Goal: Information Seeking & Learning: Learn about a topic

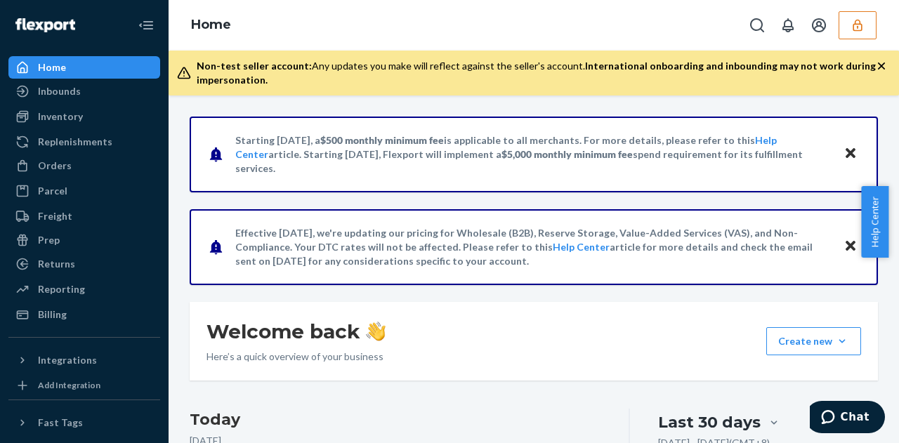
click at [871, 31] on button "button" at bounding box center [857, 25] width 38 height 28
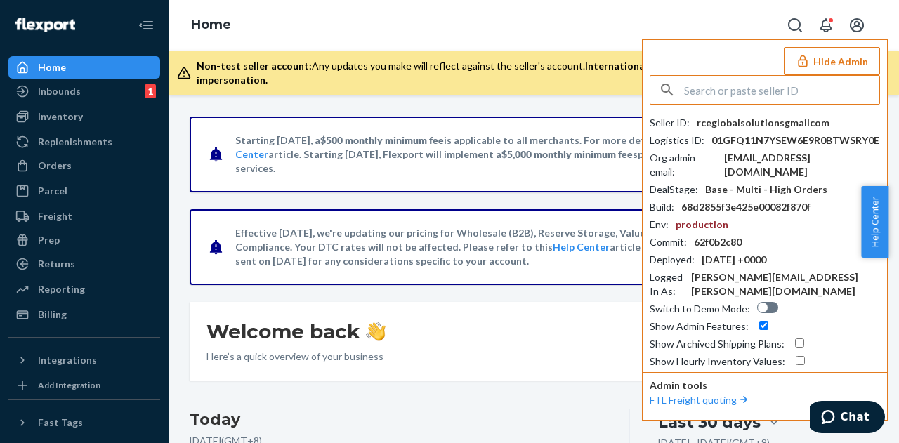
click at [755, 85] on input "text" at bounding box center [781, 90] width 195 height 28
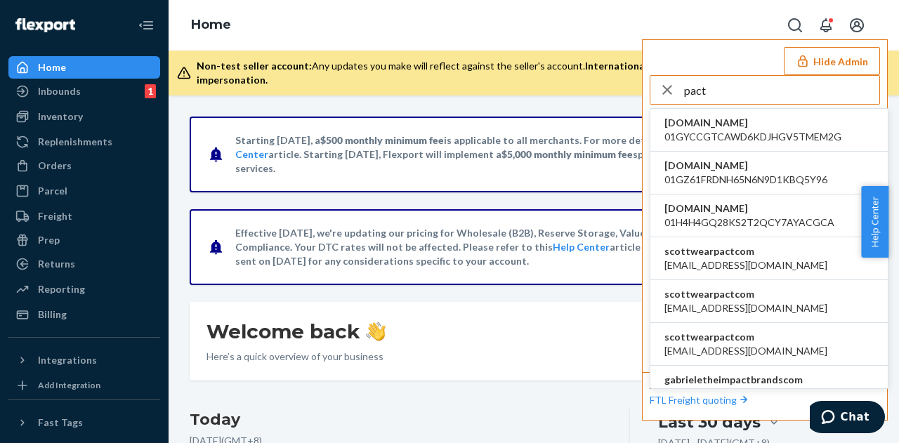
type input "pact"
click at [751, 270] on span "agertz@wearpact.com" at bounding box center [745, 265] width 163 height 14
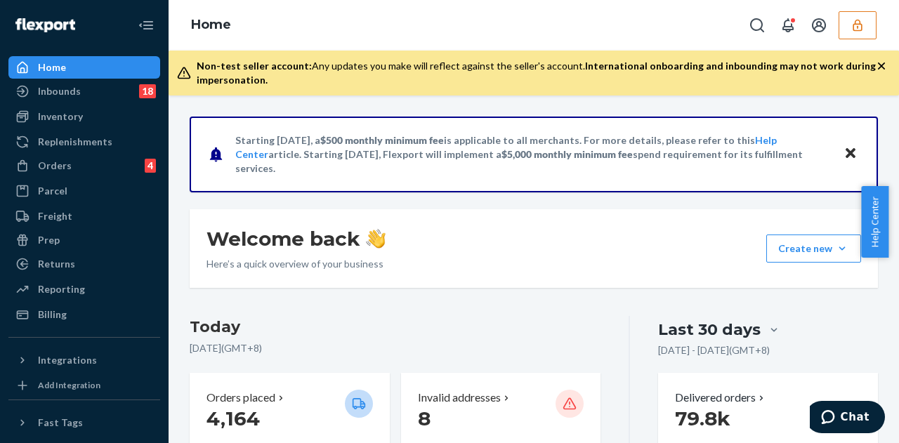
click at [857, 20] on icon "button" at bounding box center [857, 25] width 14 height 14
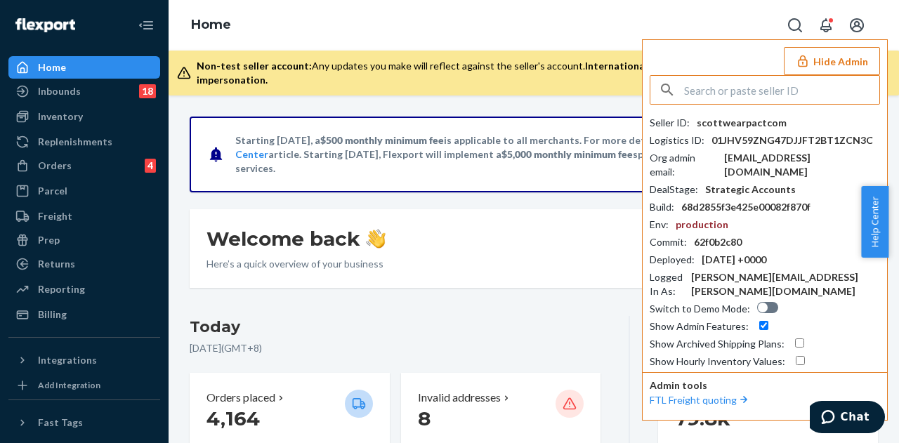
click at [800, 92] on input "text" at bounding box center [781, 90] width 195 height 28
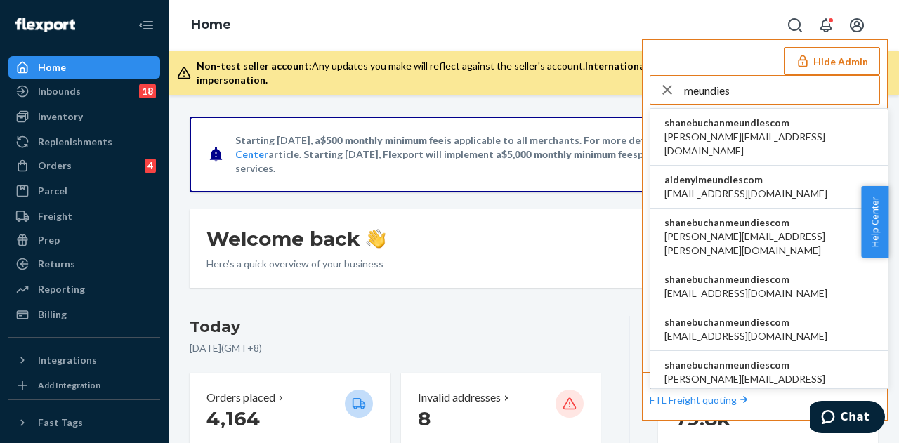
type input "meundies"
click at [744, 132] on span "aaronjhon.ygay@awesomecx.com" at bounding box center [768, 144] width 209 height 28
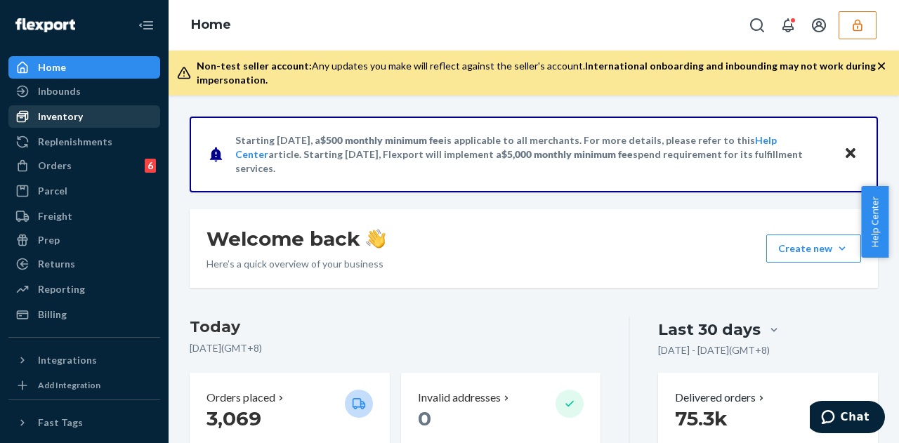
drag, startPoint x: 76, startPoint y: 120, endPoint x: 100, endPoint y: 128, distance: 25.3
click at [76, 120] on div "Inventory" at bounding box center [60, 117] width 45 height 14
click at [76, 123] on div "Inventory" at bounding box center [60, 117] width 45 height 14
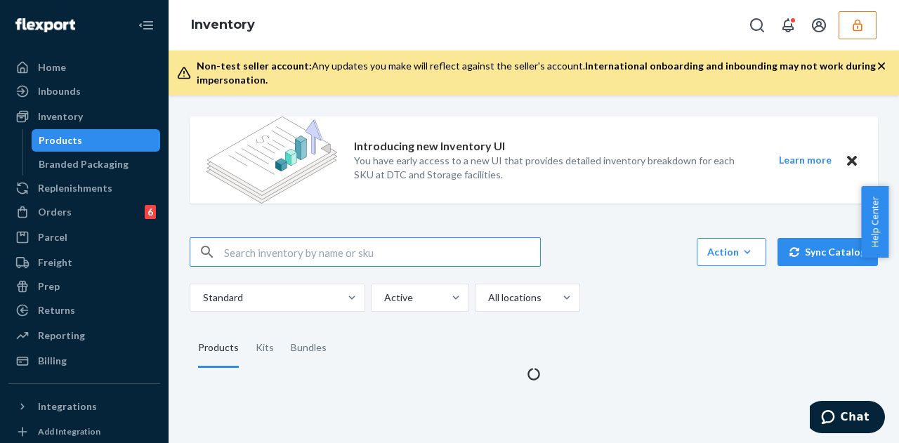
click at [286, 258] on input "text" at bounding box center [382, 252] width 316 height 28
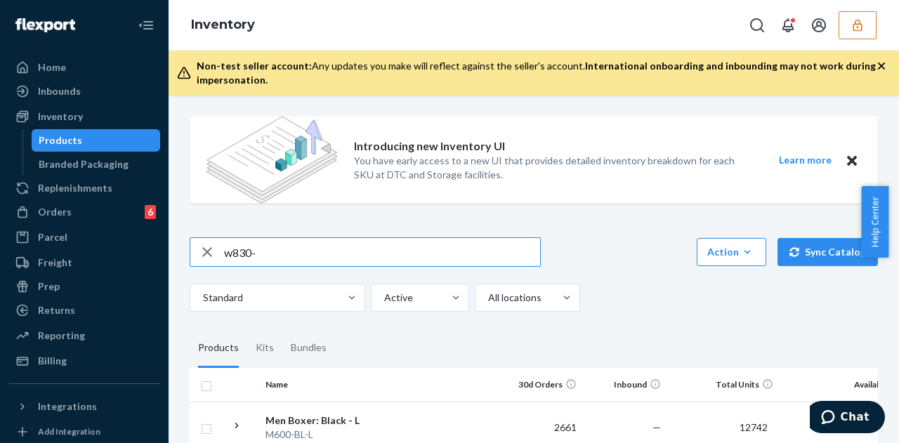
click at [349, 256] on input "w830-" at bounding box center [382, 252] width 316 height 28
type input "w830-bl-l"
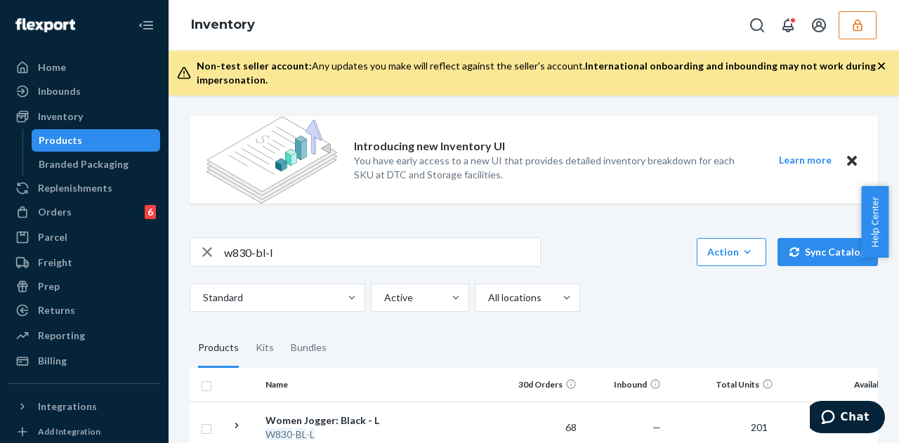
scroll to position [140, 0]
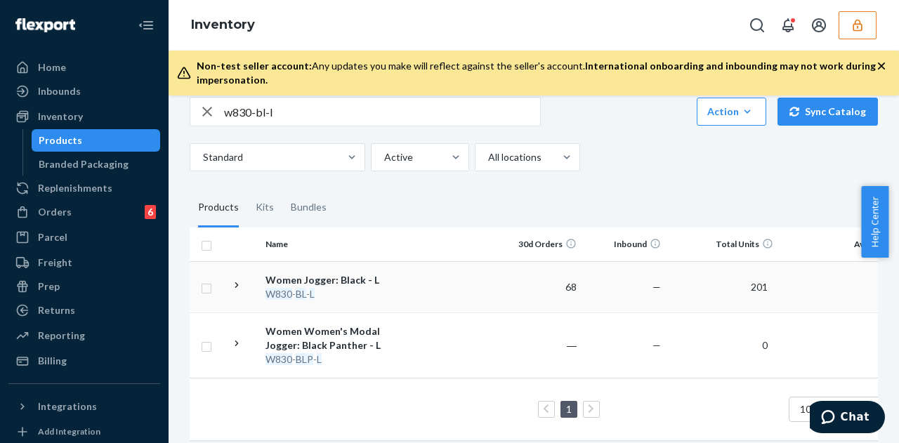
click at [330, 293] on div "W830 - BL - L" at bounding box center [338, 294] width 147 height 14
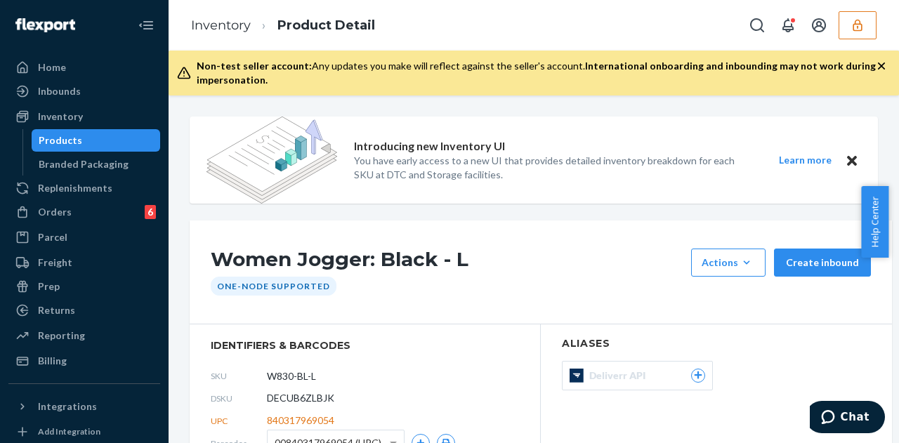
scroll to position [140, 0]
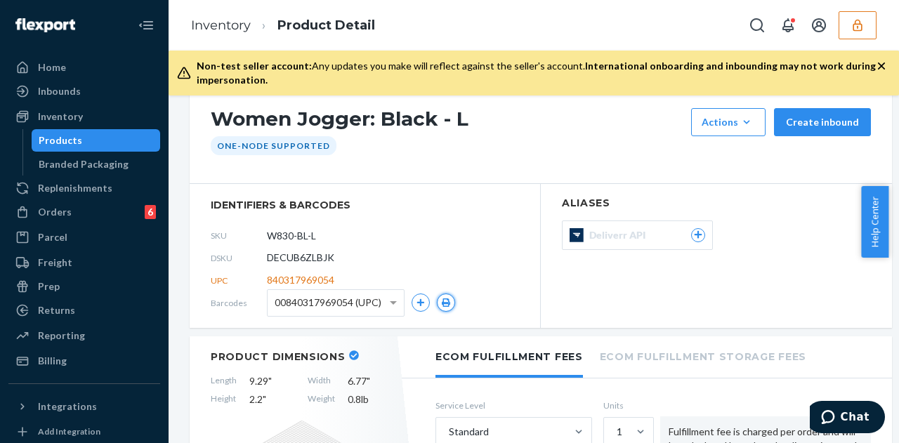
click at [449, 305] on icon "button" at bounding box center [446, 302] width 10 height 8
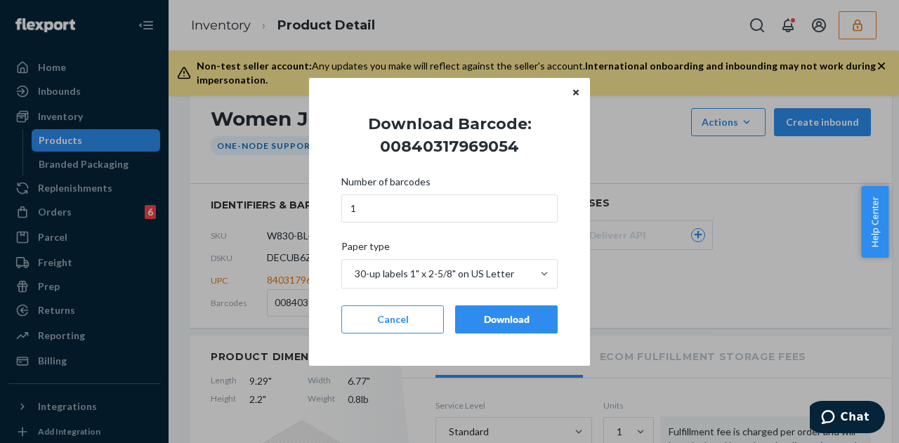
click at [484, 318] on div "Download" at bounding box center [506, 319] width 79 height 14
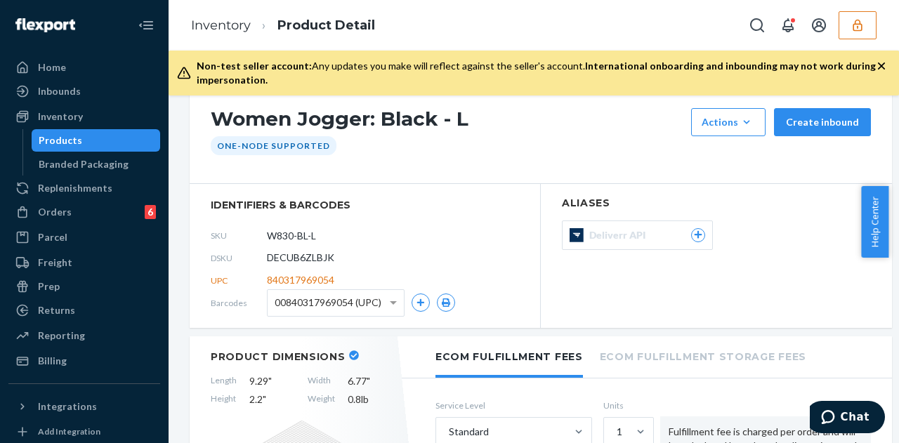
click at [324, 303] on span "00840317969054 (UPC)" at bounding box center [327, 303] width 107 height 24
click at [454, 303] on button "button" at bounding box center [446, 302] width 18 height 18
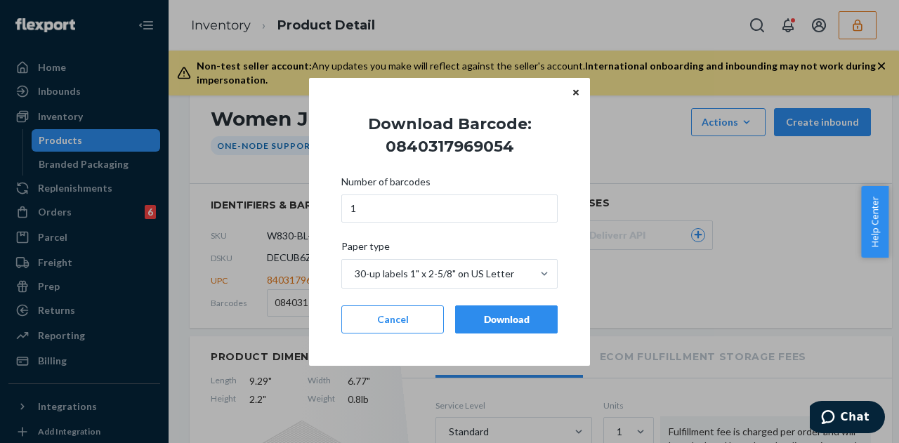
drag, startPoint x: 484, startPoint y: 322, endPoint x: 390, endPoint y: 329, distance: 94.4
click at [483, 322] on div "Download" at bounding box center [506, 319] width 79 height 14
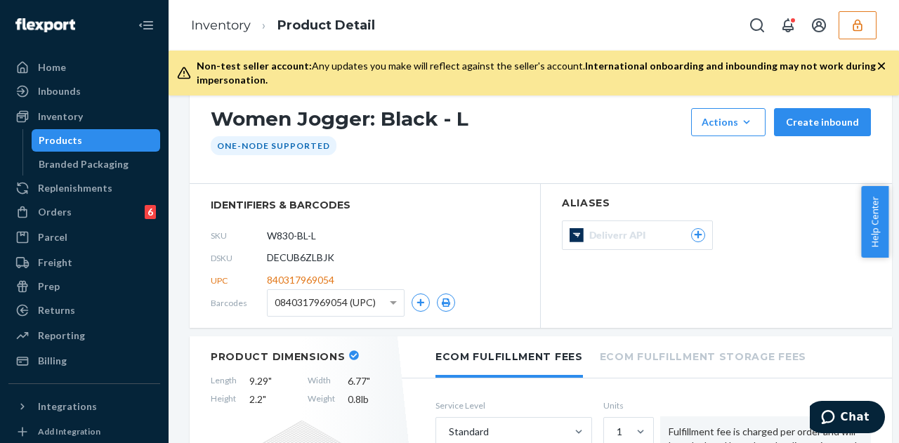
click at [340, 307] on span "0840317969054 (UPC)" at bounding box center [324, 303] width 101 height 24
click at [444, 294] on button "button" at bounding box center [446, 302] width 18 height 18
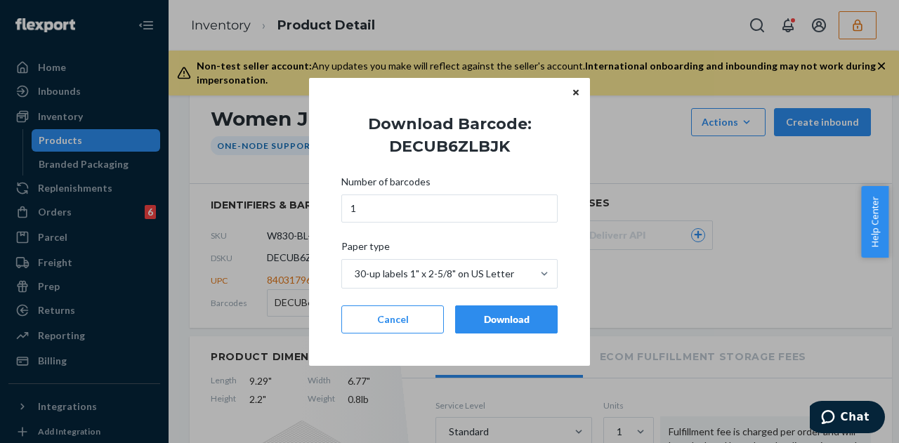
click at [473, 306] on button "Download" at bounding box center [506, 319] width 102 height 28
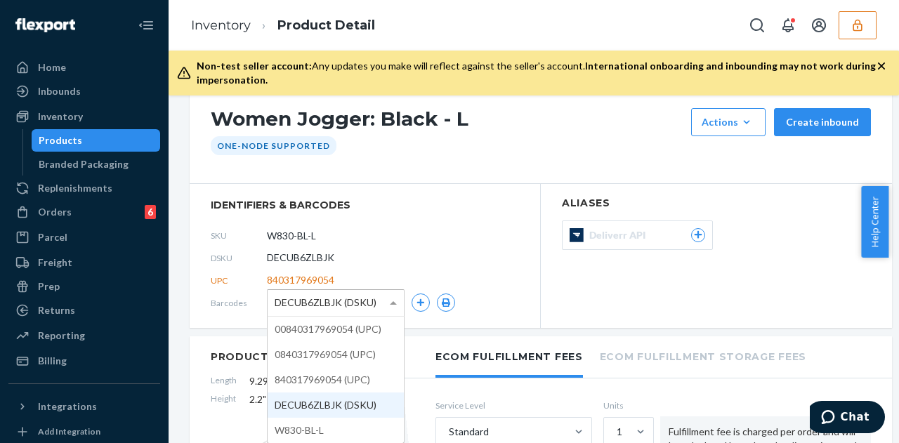
click at [327, 298] on span "DECUB6ZLBJK (DSKU)" at bounding box center [325, 303] width 102 height 24
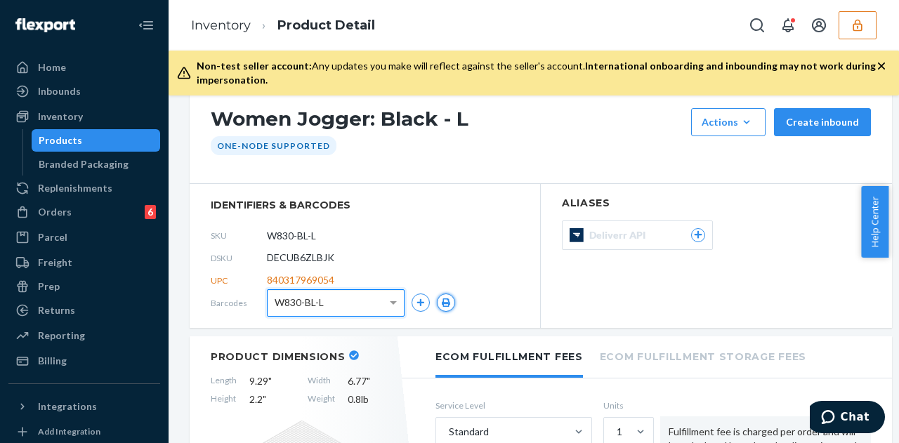
click at [444, 293] on button "button" at bounding box center [446, 302] width 18 height 18
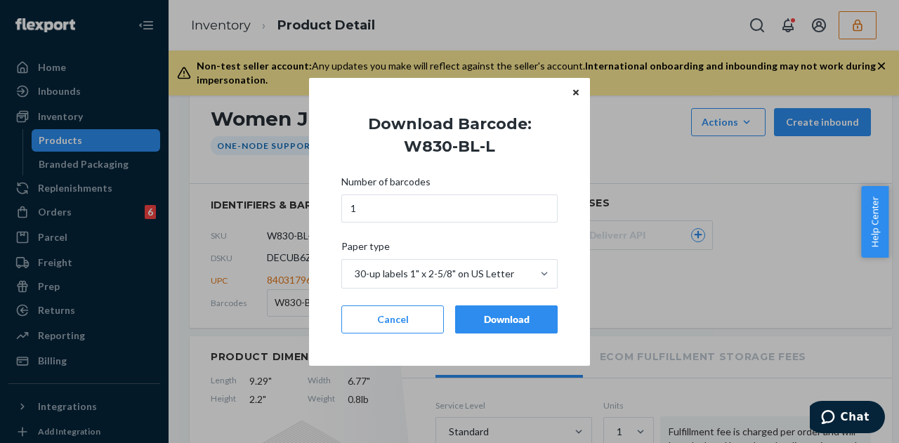
drag, startPoint x: 475, startPoint y: 312, endPoint x: 507, endPoint y: 298, distance: 35.2
click at [474, 311] on button "Download" at bounding box center [506, 319] width 102 height 28
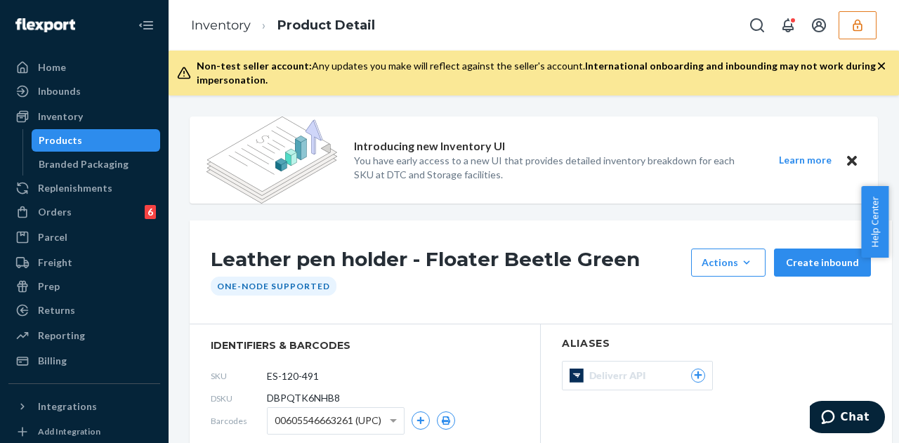
click at [545, 197] on div "Introducing new Inventory UI You have early access to a new UI that provides de…" at bounding box center [553, 160] width 399 height 87
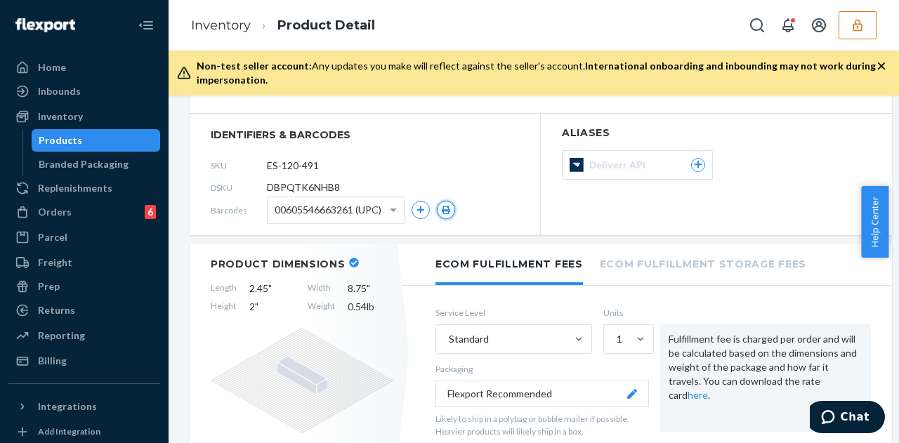
click at [446, 206] on icon "button" at bounding box center [446, 210] width 10 height 8
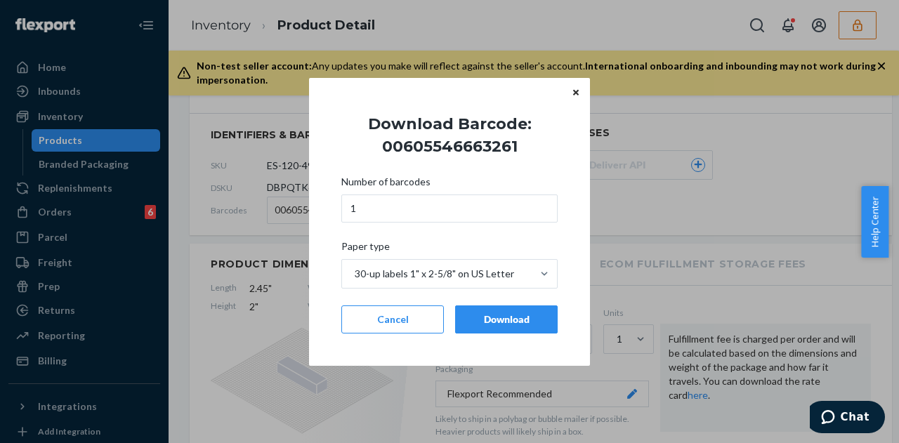
click at [505, 319] on div "Download" at bounding box center [506, 319] width 79 height 14
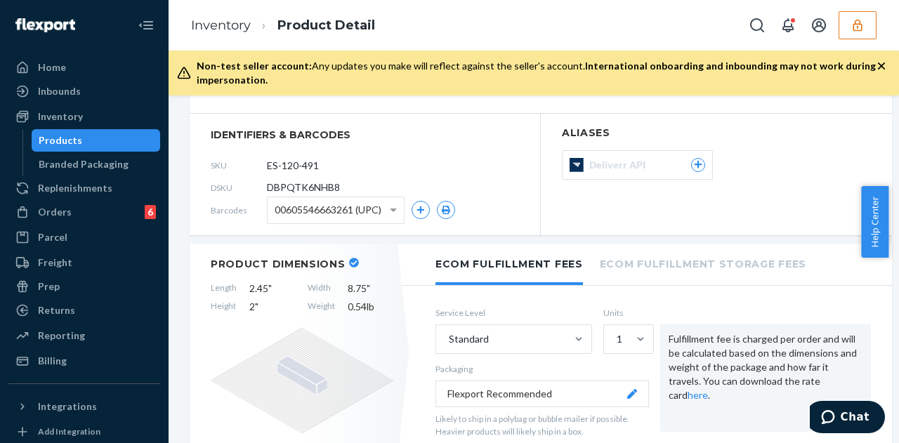
click at [356, 201] on span "00605546663261 (UPC)" at bounding box center [327, 210] width 107 height 24
click at [441, 208] on icon "button" at bounding box center [446, 210] width 10 height 8
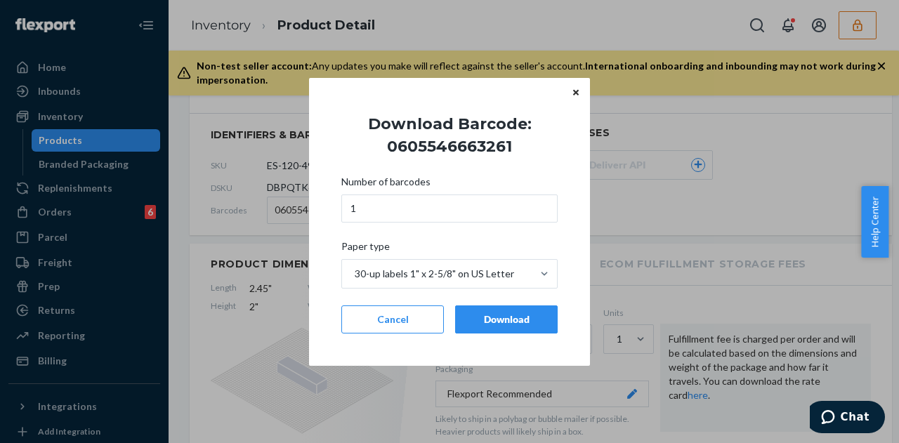
click at [503, 323] on div "Download" at bounding box center [506, 319] width 79 height 14
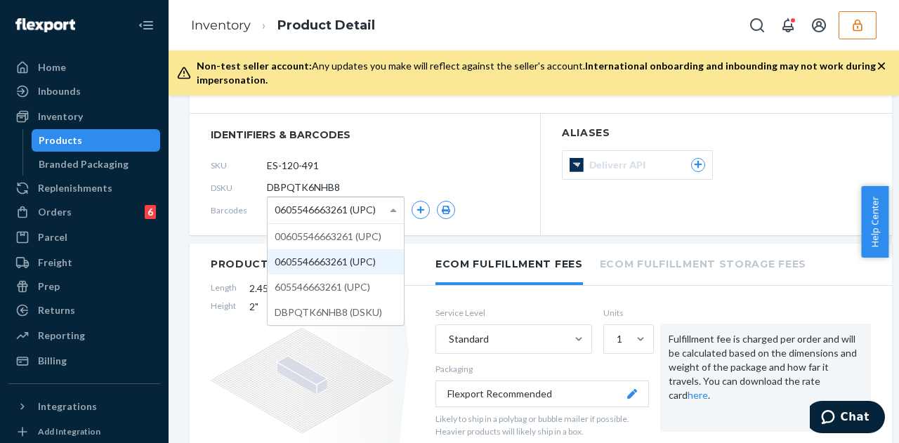
click at [366, 213] on span "0605546663261 (UPC)" at bounding box center [324, 210] width 101 height 24
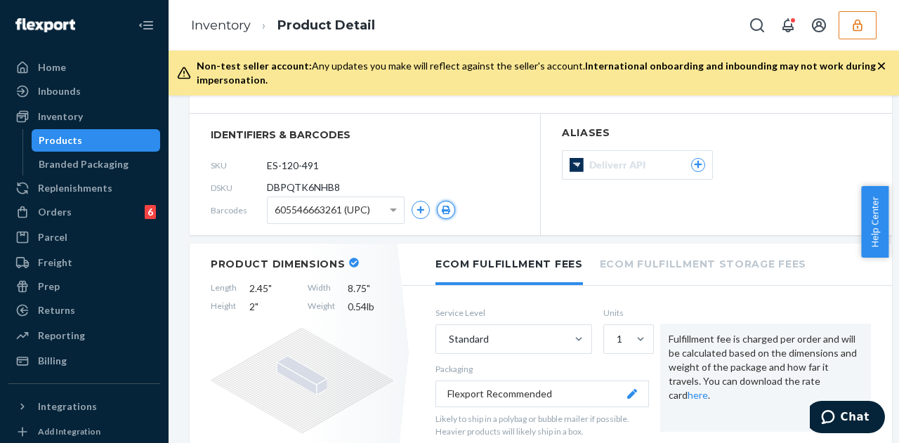
click at [439, 205] on button "button" at bounding box center [446, 210] width 18 height 18
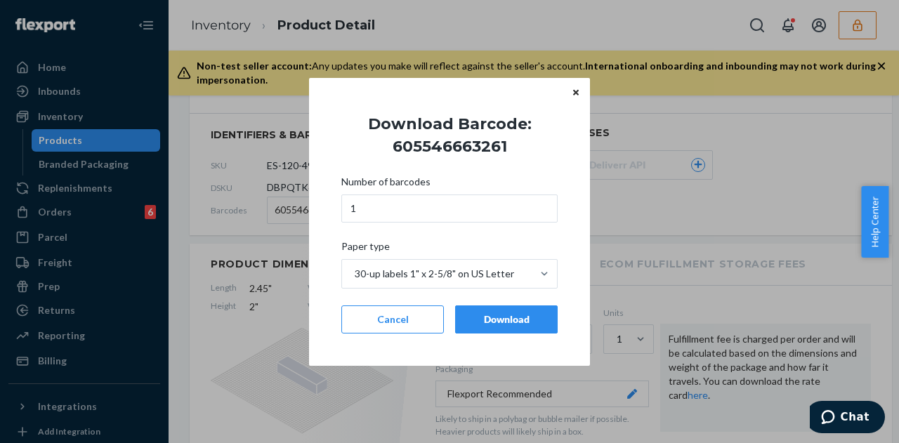
click at [500, 322] on div "Download" at bounding box center [506, 319] width 79 height 14
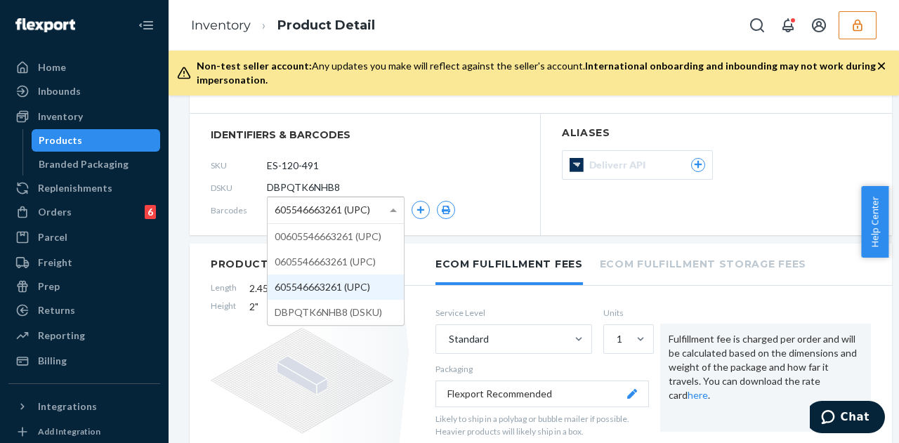
click at [366, 208] on span "605546663261 (UPC)" at bounding box center [321, 210] width 95 height 24
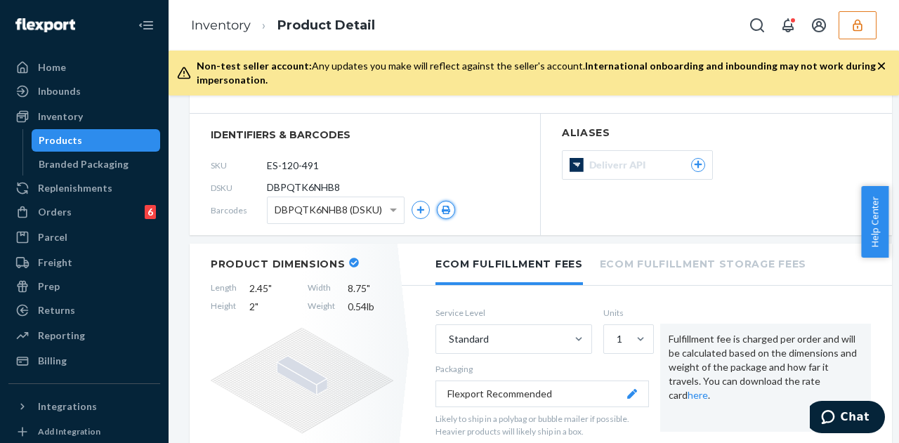
click at [449, 214] on button "button" at bounding box center [446, 210] width 18 height 18
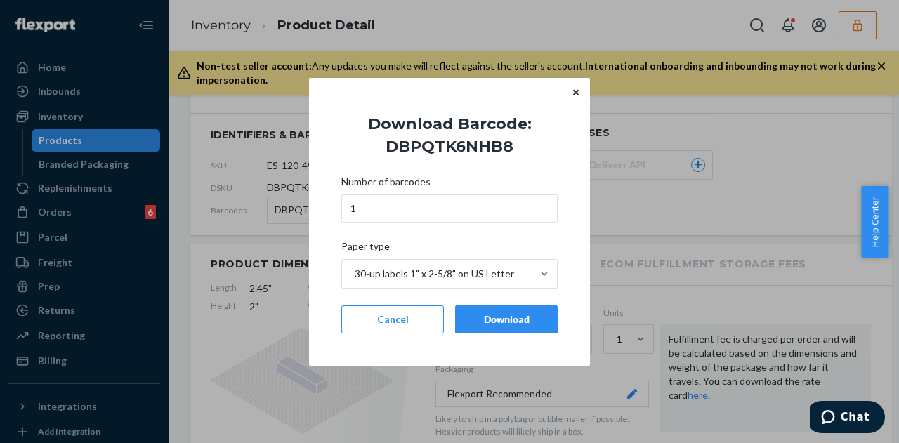
drag, startPoint x: 504, startPoint y: 317, endPoint x: 461, endPoint y: 242, distance: 86.2
click at [503, 315] on div "Download" at bounding box center [506, 319] width 79 height 14
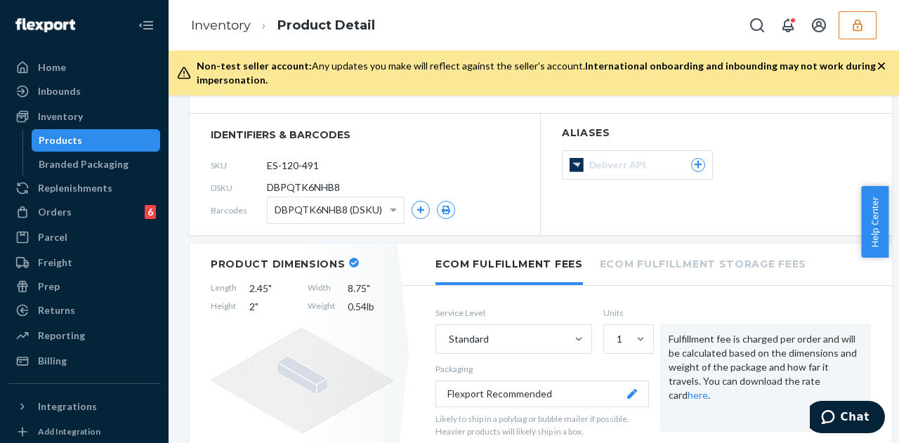
click at [850, 18] on button "button" at bounding box center [857, 25] width 38 height 28
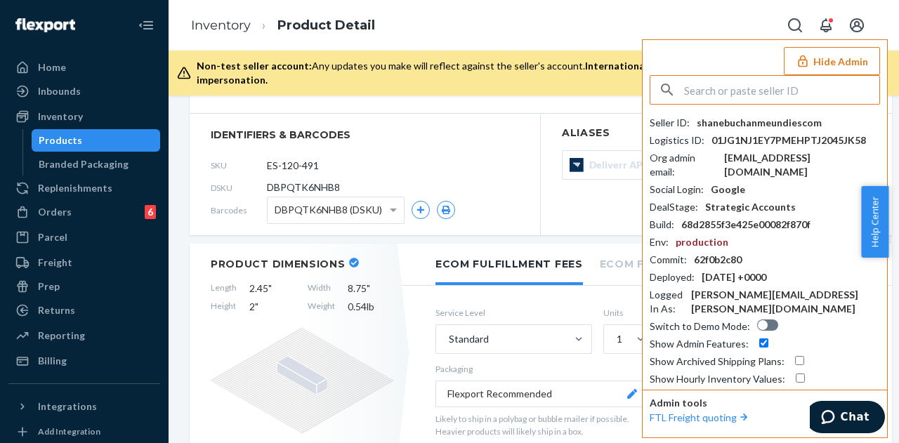
click at [773, 80] on input "text" at bounding box center [781, 90] width 195 height 28
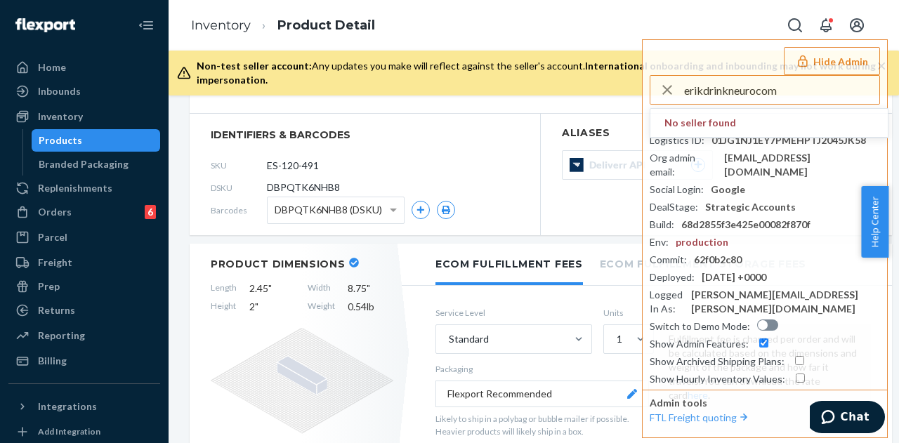
type input "erikdrinkneurocom"
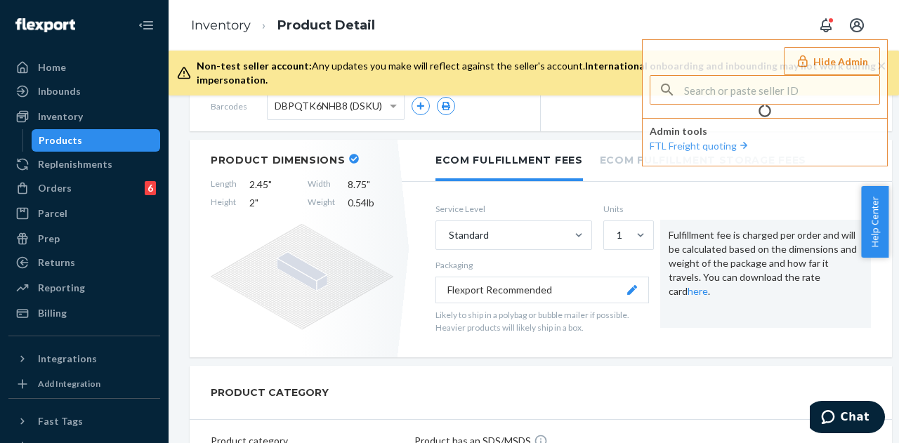
scroll to position [107, 0]
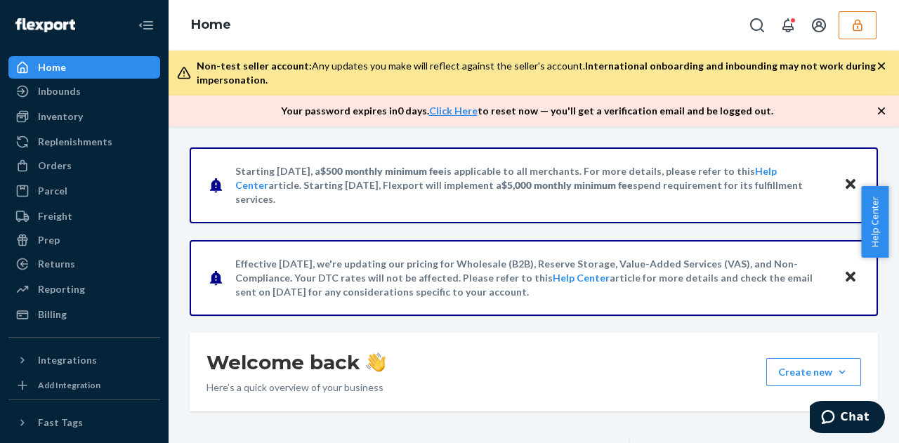
click at [453, 29] on div "Home" at bounding box center [533, 25] width 730 height 51
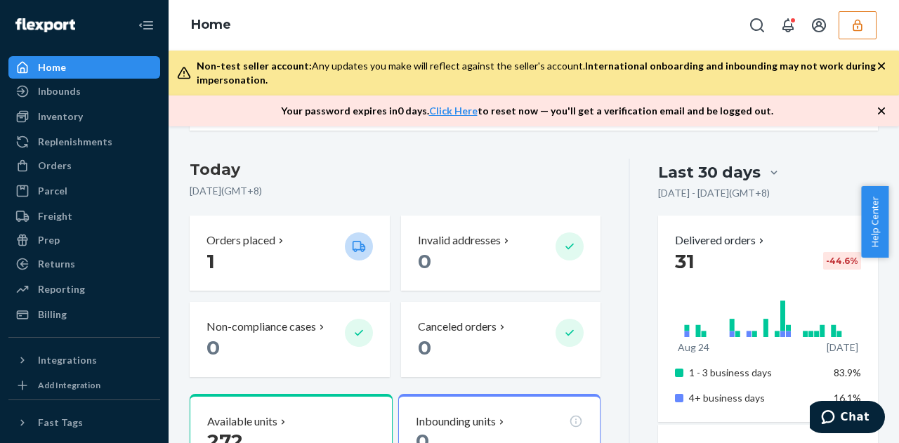
scroll to position [562, 0]
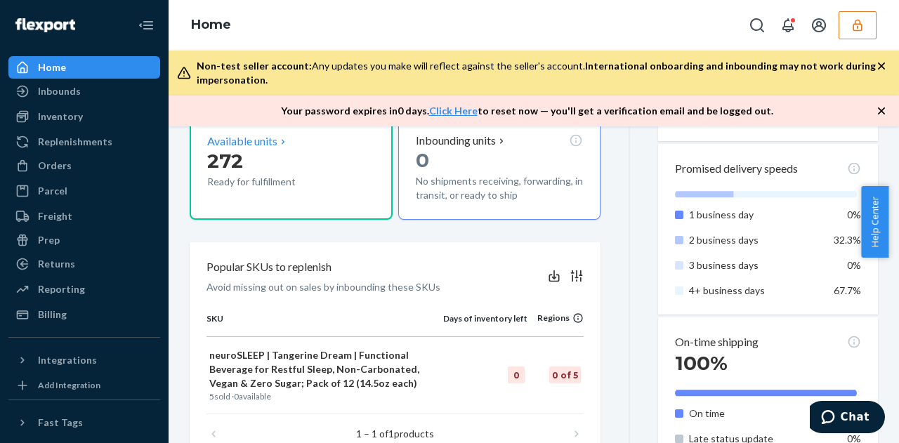
click at [242, 137] on font "Available units" at bounding box center [242, 140] width 70 height 13
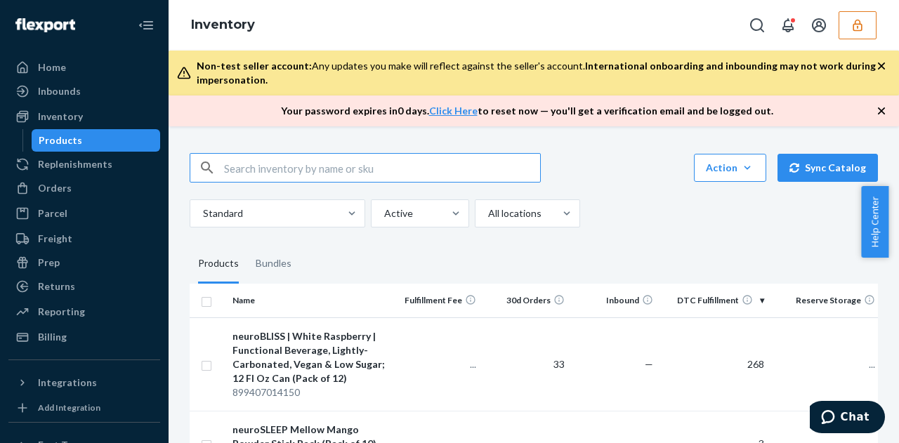
click at [878, 110] on icon "button" at bounding box center [881, 111] width 14 height 14
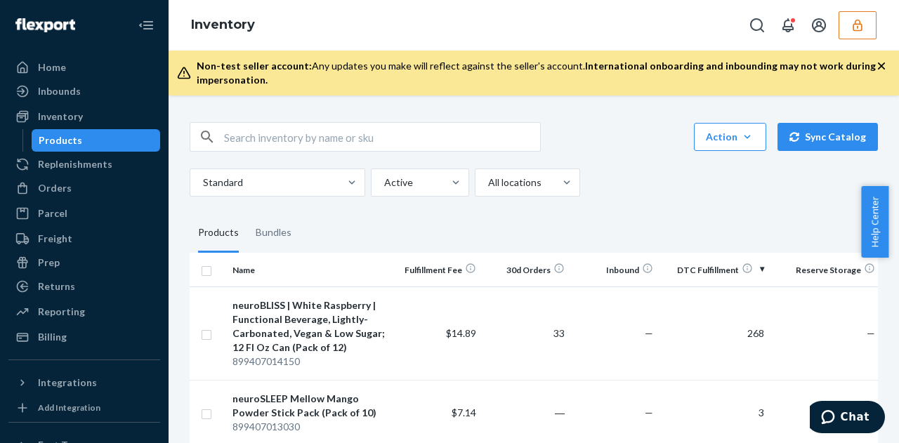
click at [881, 65] on icon "button" at bounding box center [881, 65] width 7 height 7
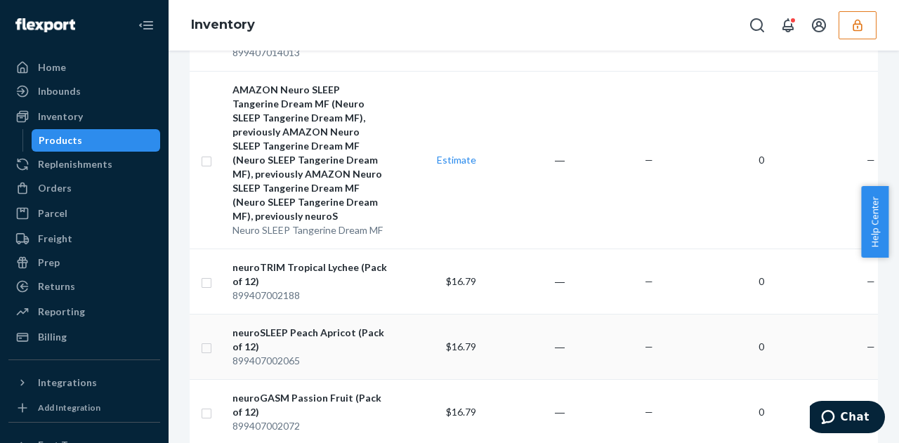
scroll to position [983, 0]
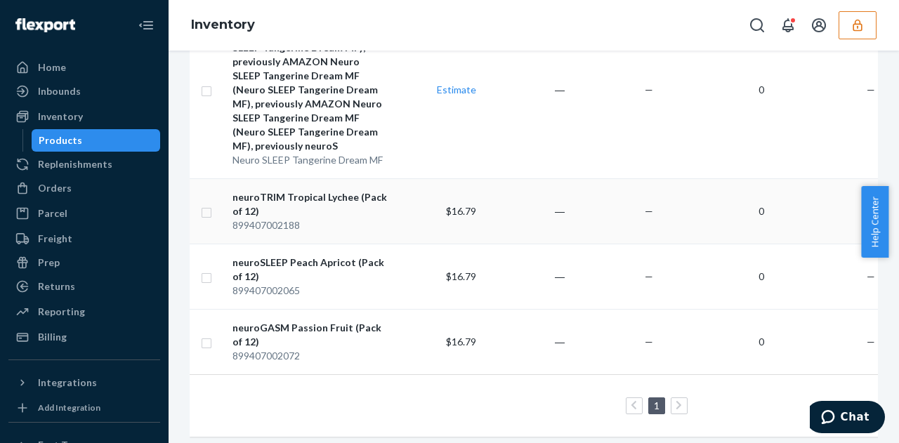
click at [348, 190] on div "neuroTRIM Tropical Lychee (Pack of 12)" at bounding box center [309, 204] width 155 height 28
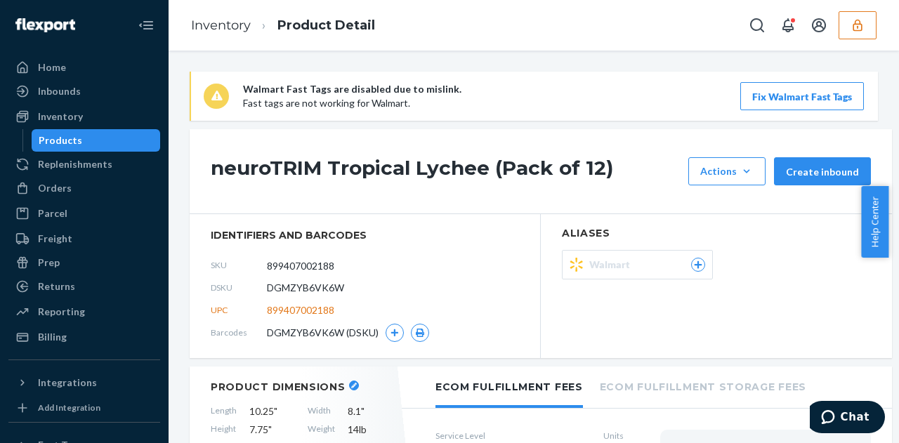
click at [4, 366] on div "Home Inbounds Shipping Plans Problems Inventory Products Replenishments Orders …" at bounding box center [84, 221] width 168 height 443
